Goal: Obtain resource: Obtain resource

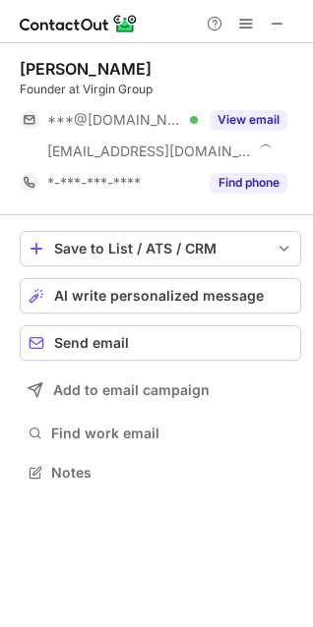
scroll to position [459, 313]
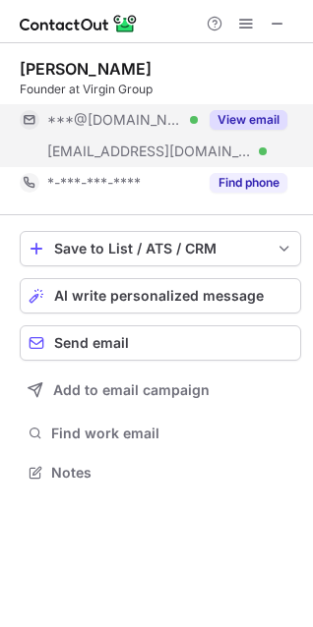
click at [244, 122] on button "View email" at bounding box center [248, 120] width 78 height 20
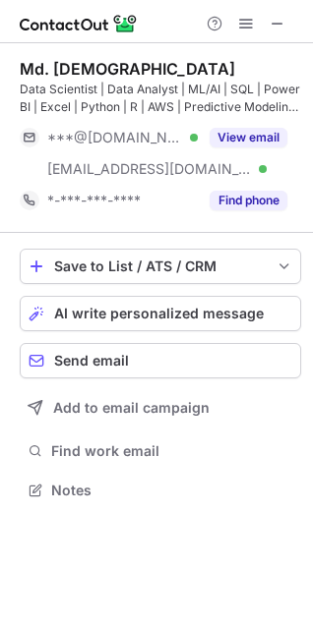
scroll to position [477, 313]
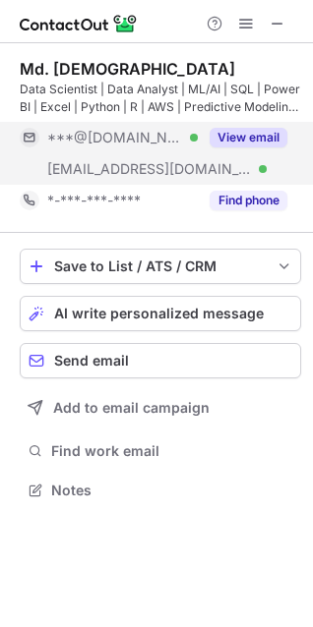
click at [265, 131] on button "View email" at bounding box center [248, 138] width 78 height 20
